Goal: Task Accomplishment & Management: Manage account settings

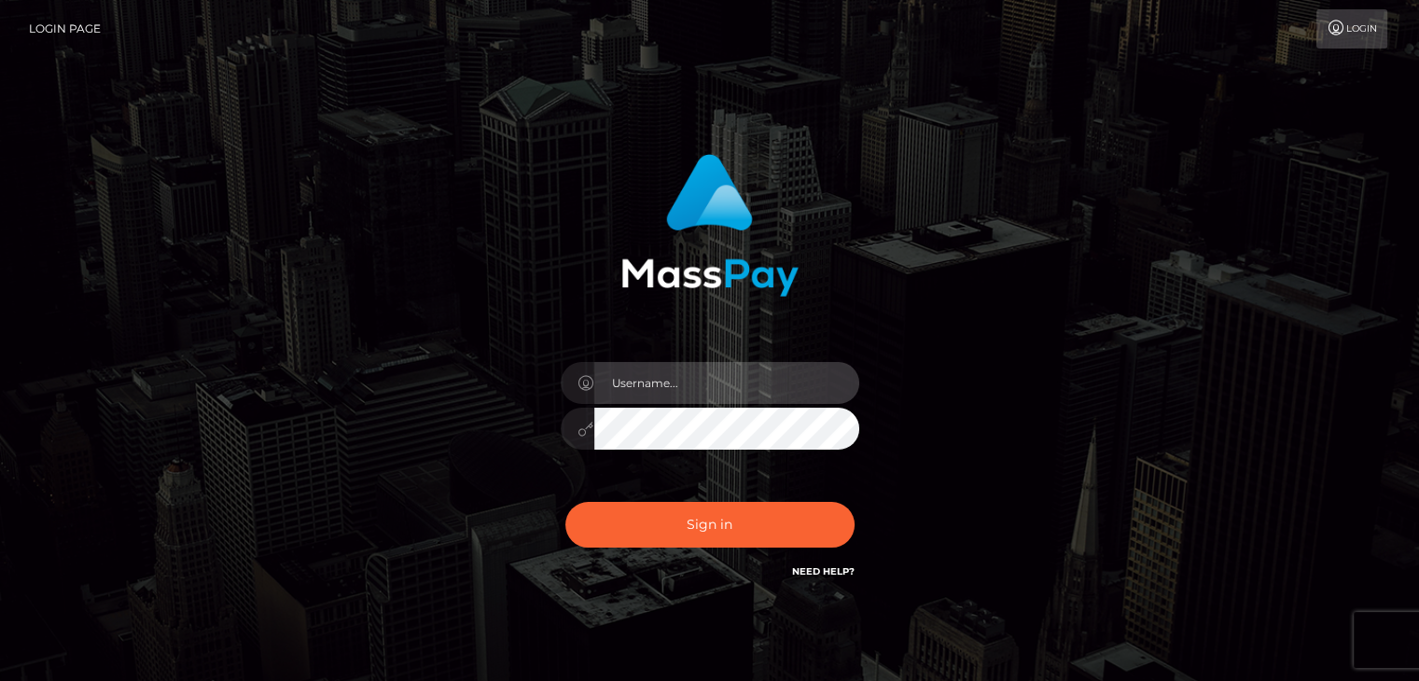
click at [657, 381] on input "text" at bounding box center [726, 383] width 265 height 42
click at [701, 389] on input "[EMAIL_ADDRESS][DOMAIN_NAME]" at bounding box center [726, 383] width 265 height 42
type input "[EMAIL_ADDRESS][DOMAIN_NAME]"
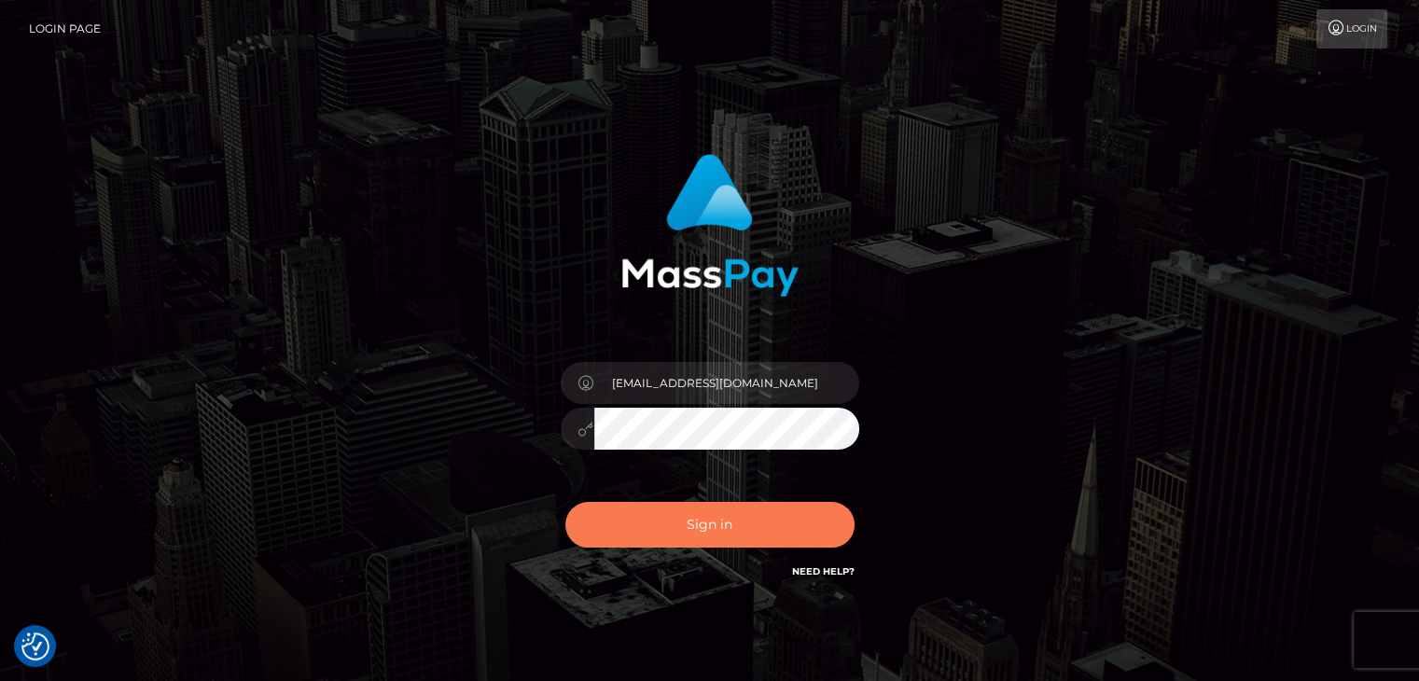
click at [646, 519] on button "Sign in" at bounding box center [709, 525] width 289 height 46
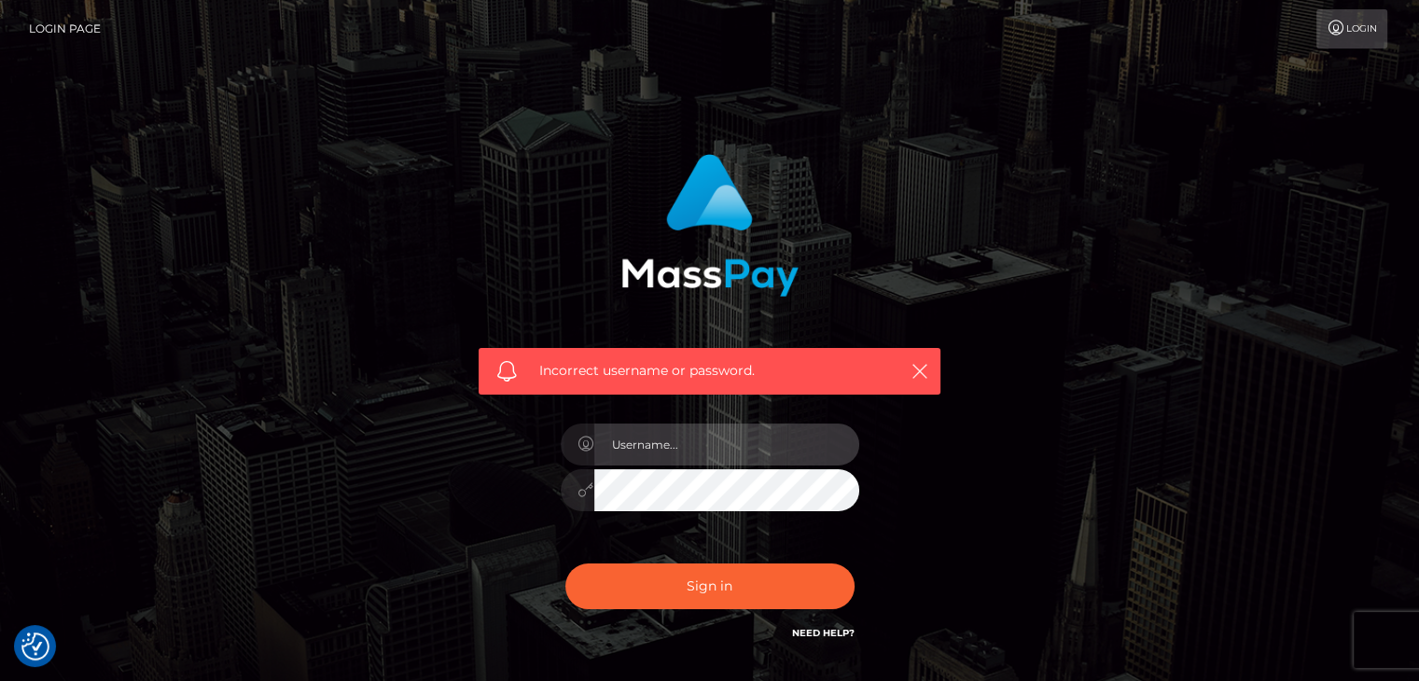
click at [700, 449] on input "text" at bounding box center [726, 444] width 265 height 42
click at [704, 445] on input "[EMAIL_ADDRESS][DOMAIN_NAME]" at bounding box center [726, 444] width 265 height 42
type input "[EMAIL_ADDRESS][DOMAIN_NAME]"
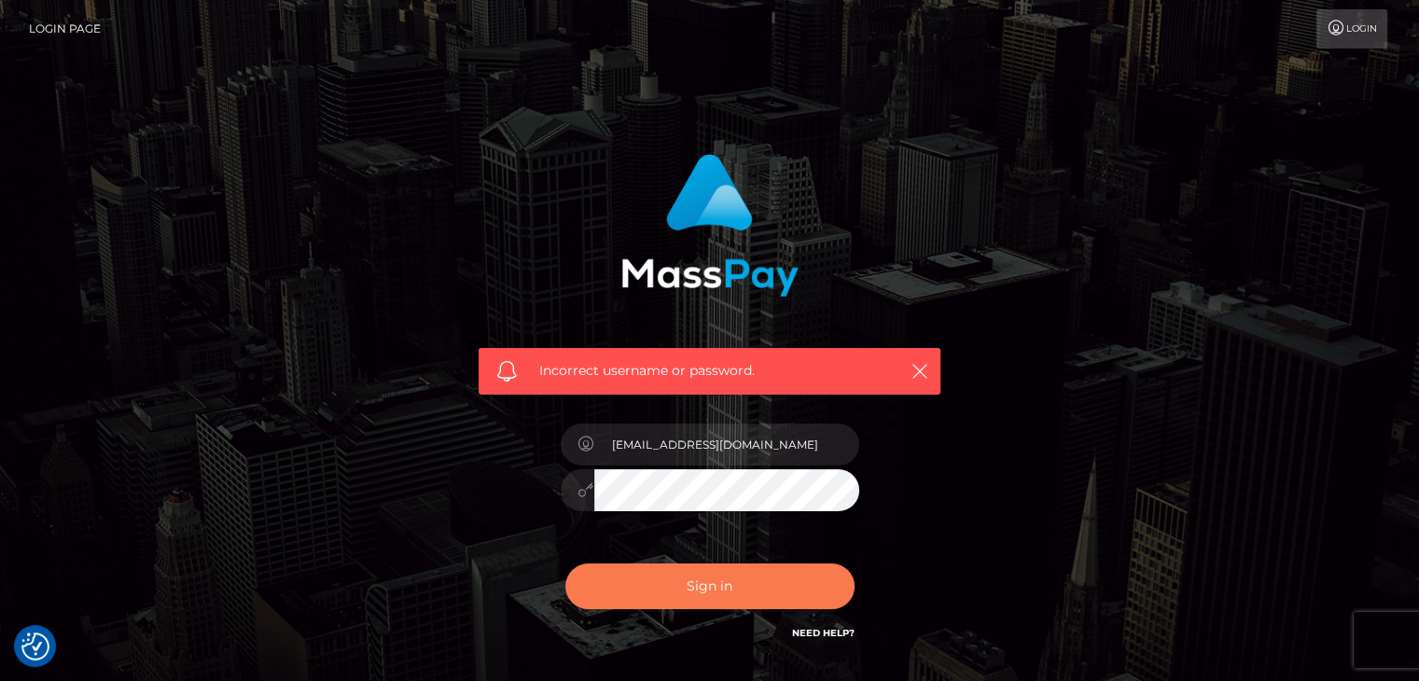
click at [690, 590] on button "Sign in" at bounding box center [709, 586] width 289 height 46
